Goal: Information Seeking & Learning: Find contact information

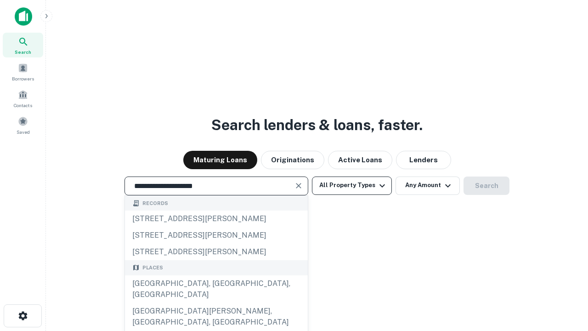
type input "**********"
click at [352, 185] on button "All Property Types" at bounding box center [352, 185] width 80 height 18
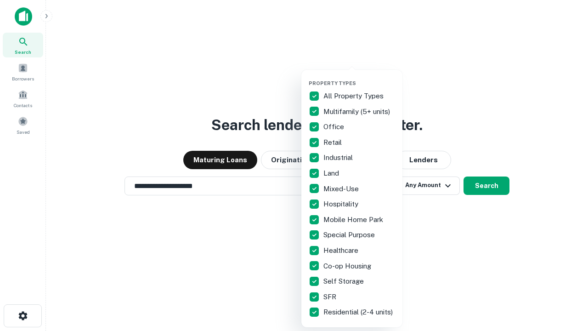
click at [359, 77] on button "button" at bounding box center [358, 77] width 101 height 0
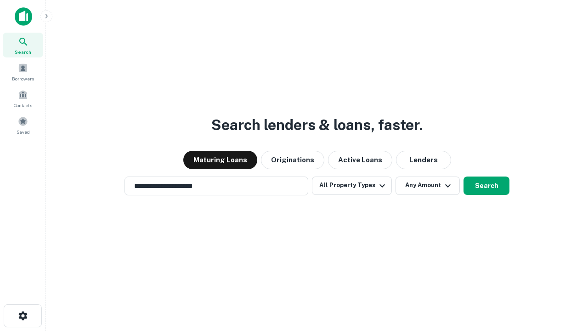
scroll to position [14, 0]
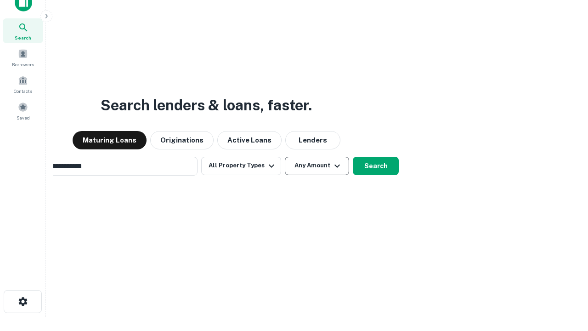
click at [285, 157] on button "Any Amount" at bounding box center [317, 166] width 64 height 18
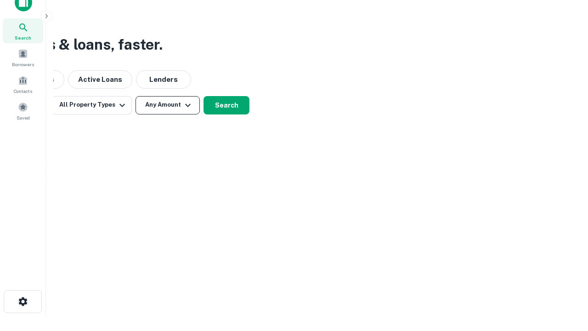
scroll to position [15, 0]
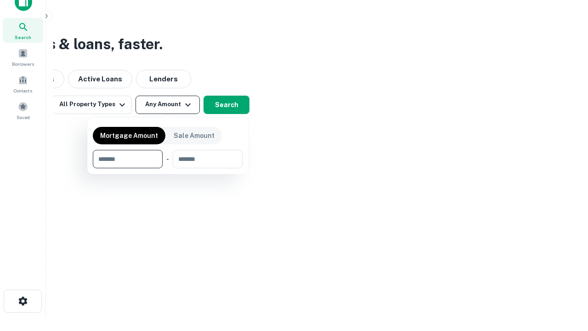
type input "*******"
click at [168, 168] on button "button" at bounding box center [168, 168] width 150 height 0
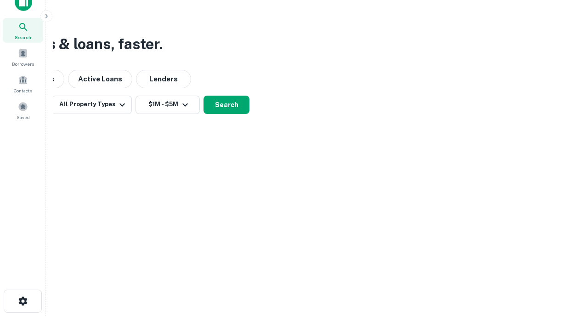
scroll to position [0, 0]
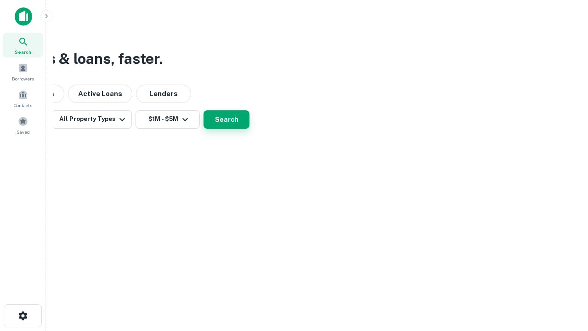
click at [249, 129] on button "Search" at bounding box center [226, 119] width 46 height 18
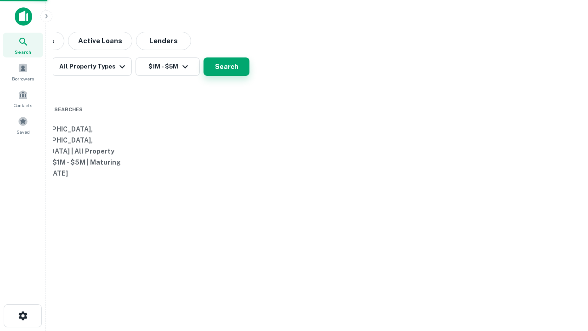
scroll to position [14, 0]
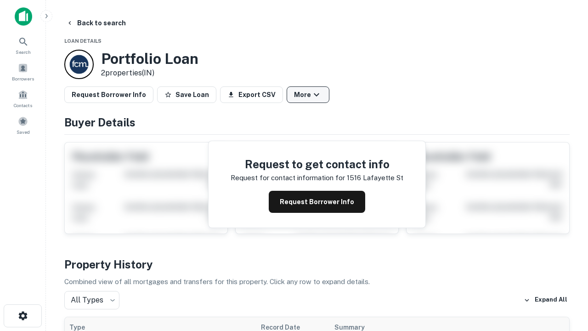
click at [308, 95] on button "More" at bounding box center [307, 94] width 43 height 17
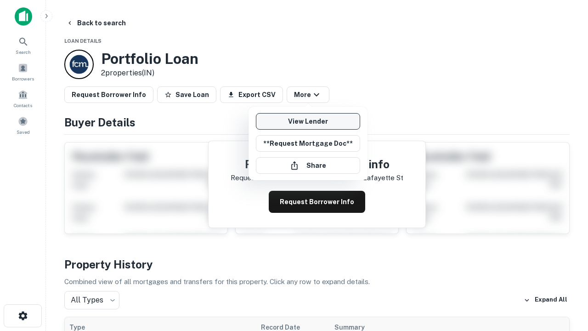
click at [308, 121] on link "View Lender" at bounding box center [308, 121] width 104 height 17
